Goal: Navigation & Orientation: Find specific page/section

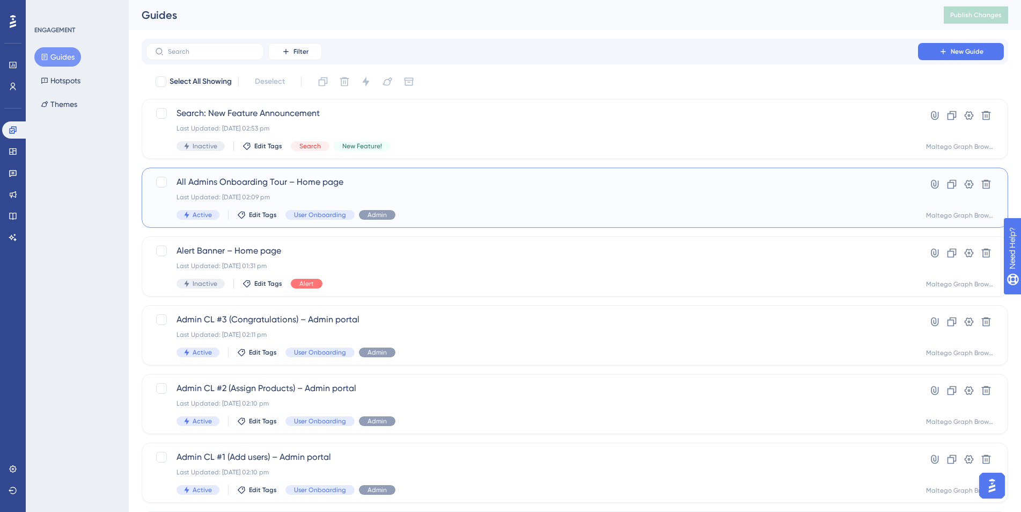
click at [450, 201] on div "Last Updated: [DATE] 02:09 pm" at bounding box center [532, 197] width 711 height 9
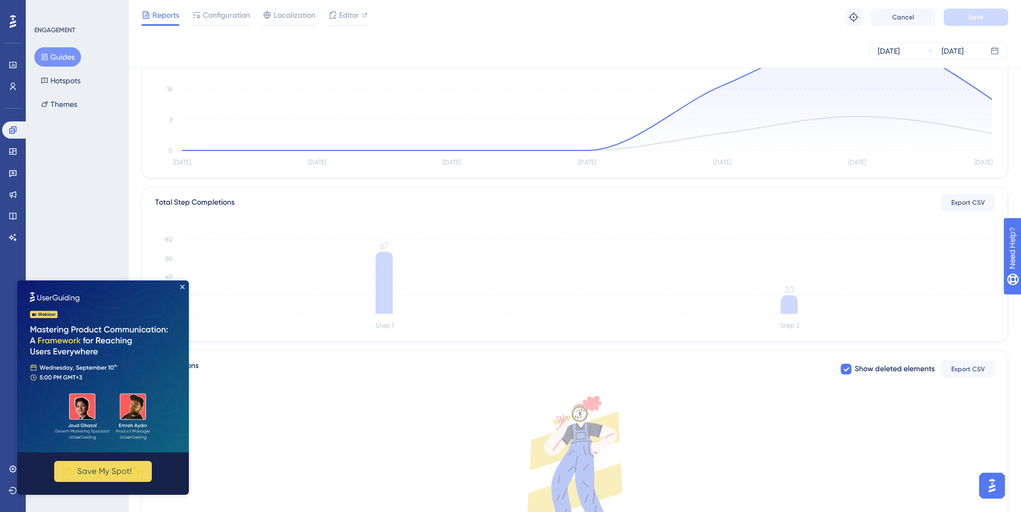
scroll to position [28, 0]
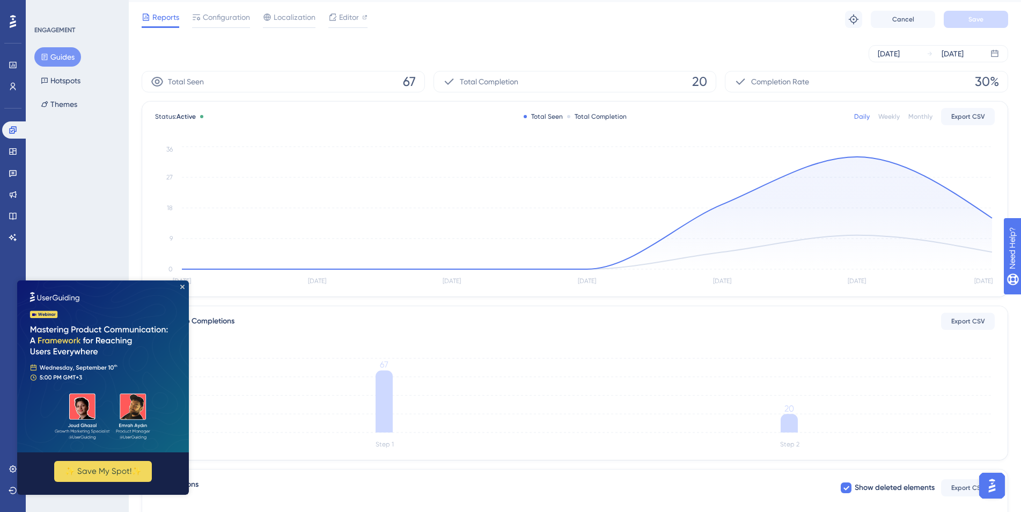
click at [40, 50] on button "Guides" at bounding box center [57, 56] width 47 height 19
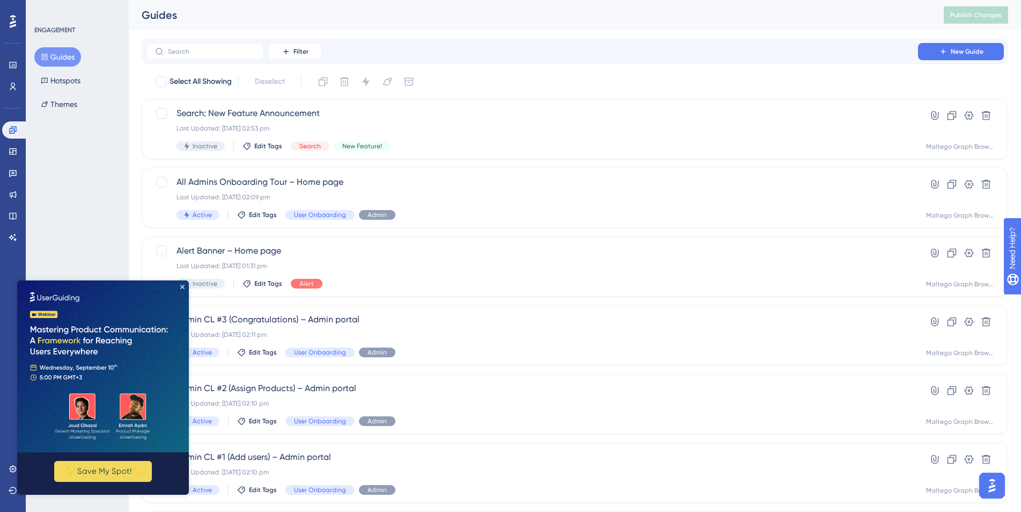
click at [179, 287] on img at bounding box center [103, 366] width 172 height 172
click at [182, 286] on icon "Close Preview" at bounding box center [182, 286] width 4 height 4
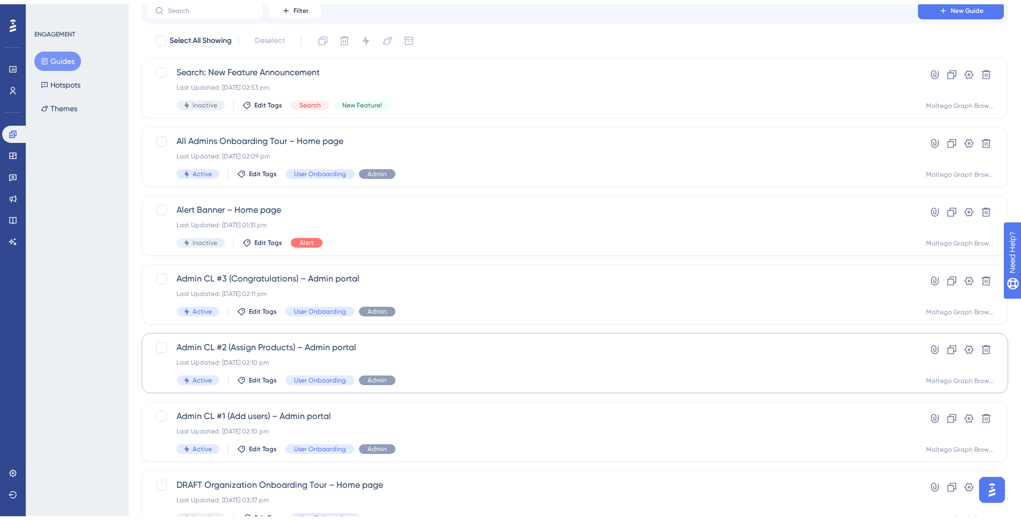
scroll to position [313, 0]
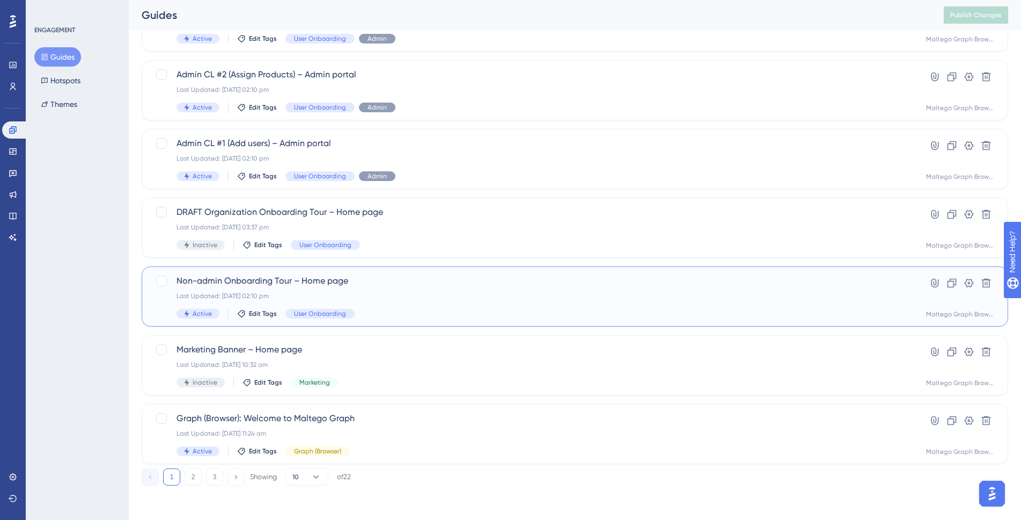
click at [415, 287] on div "Non-admin Onboarding Tour – Home page Last Updated: [DATE] 02:10 pm Active Edit…" at bounding box center [532, 296] width 711 height 44
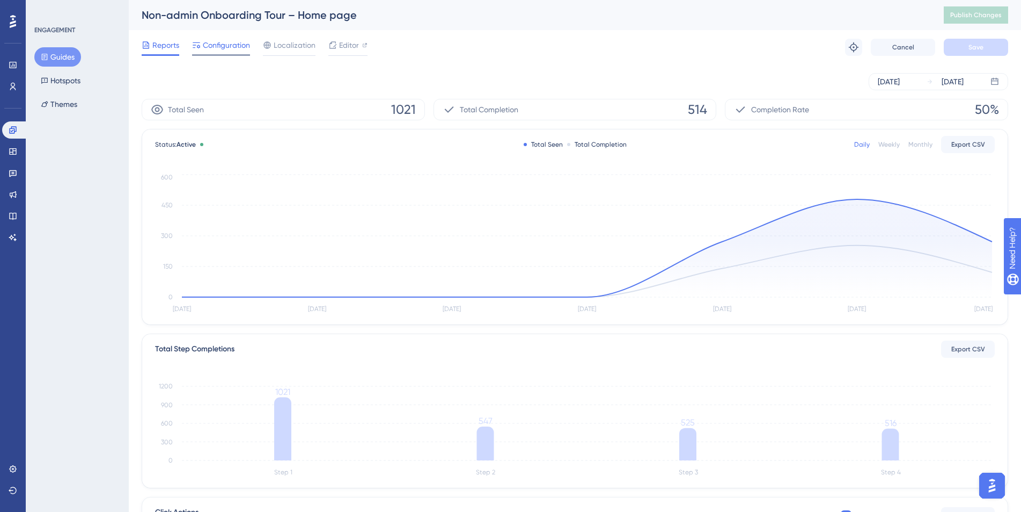
click at [239, 49] on span "Configuration" at bounding box center [226, 45] width 47 height 13
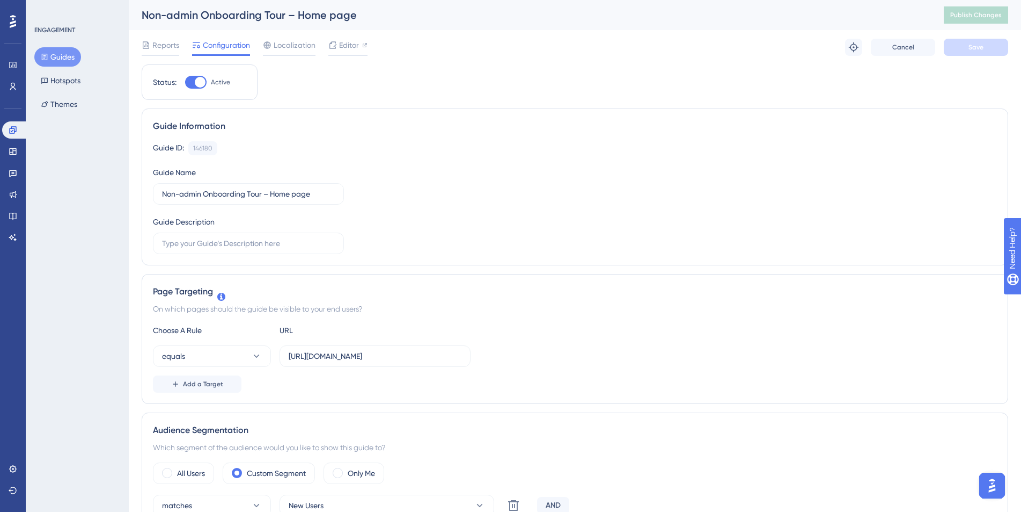
click at [45, 51] on button "Guides" at bounding box center [57, 56] width 47 height 19
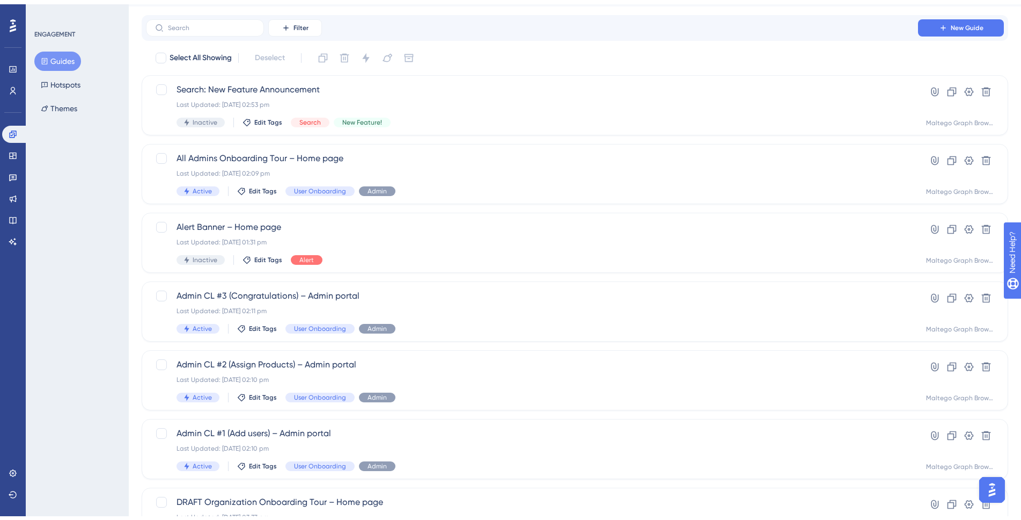
scroll to position [75, 0]
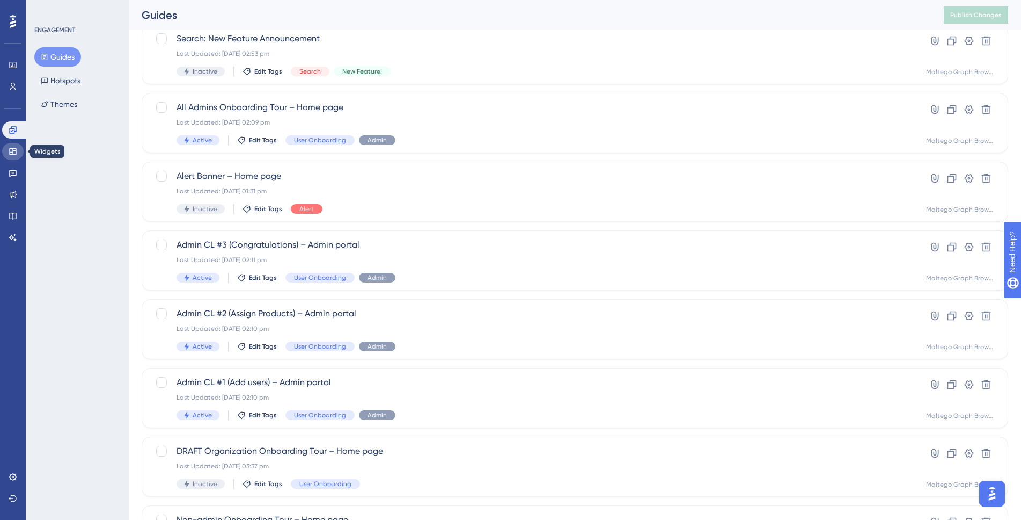
click at [19, 156] on link at bounding box center [12, 151] width 21 height 17
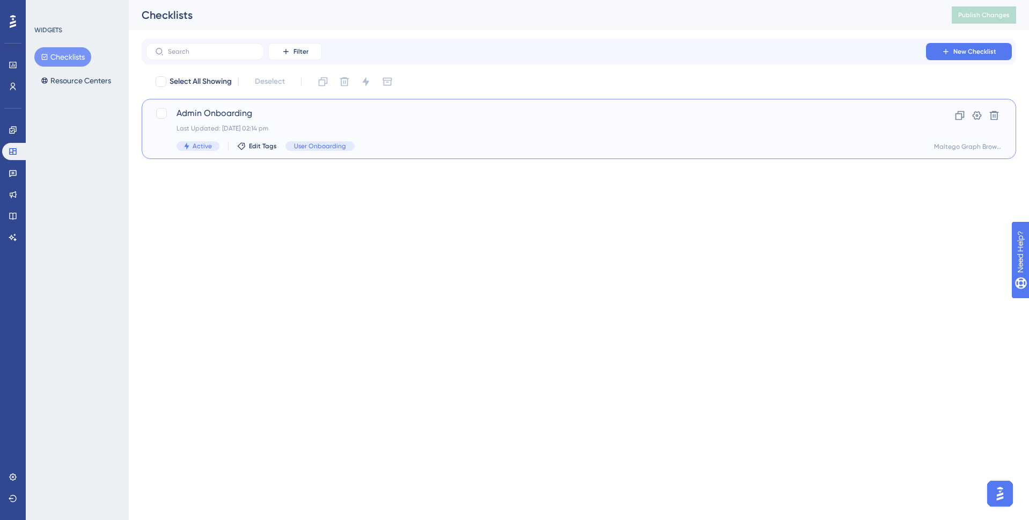
click at [488, 129] on div "Last Updated: [DATE] 02:14 pm" at bounding box center [536, 128] width 719 height 9
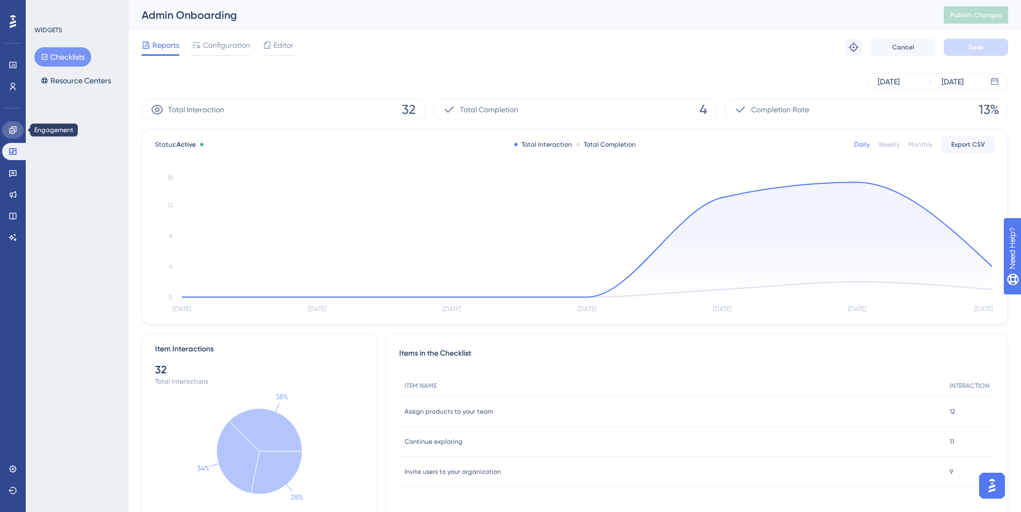
click at [14, 136] on link at bounding box center [12, 129] width 21 height 17
